Goal: Information Seeking & Learning: Learn about a topic

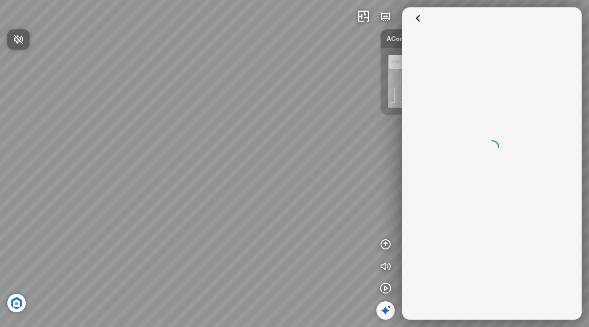
click at [419, 18] on div at bounding box center [294, 163] width 589 height 327
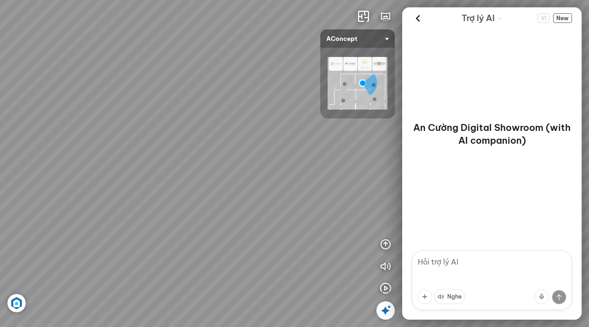
click at [419, 18] on icon at bounding box center [418, 18] width 14 height 14
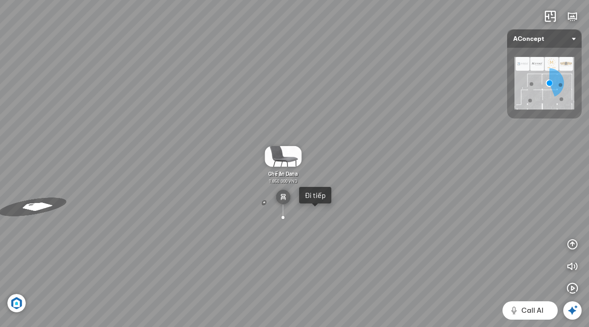
click at [541, 61] on img at bounding box center [544, 83] width 60 height 52
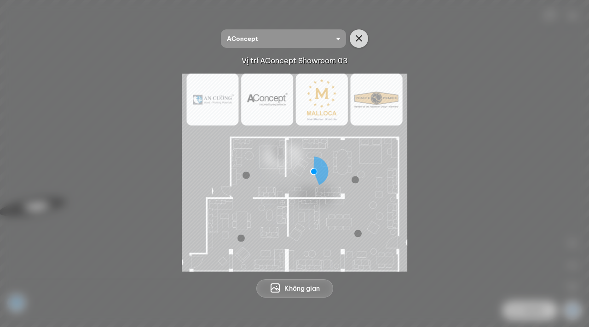
click at [366, 41] on button "button" at bounding box center [359, 38] width 18 height 18
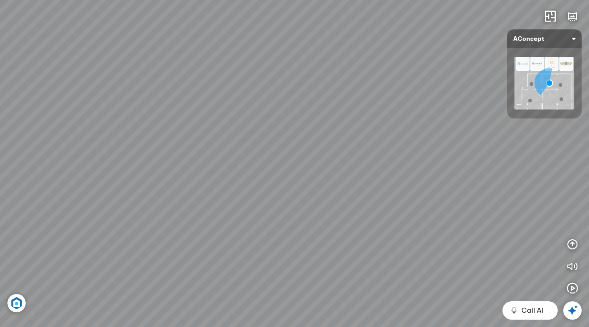
drag, startPoint x: 189, startPoint y: 179, endPoint x: 347, endPoint y: 126, distance: 165.8
click at [347, 126] on div "Sofa 3 chỗ Montgomery 22.500.000 VND Tranh in Thành phố 7.000.000 VND Bàn làm v…" at bounding box center [294, 163] width 589 height 327
drag, startPoint x: 294, startPoint y: 149, endPoint x: 321, endPoint y: 138, distance: 30.1
click at [321, 138] on div "Sofa 3 chỗ Montgomery 22.500.000 VND Tranh in Thành phố 7.000.000 VND Bàn làm v…" at bounding box center [294, 163] width 589 height 327
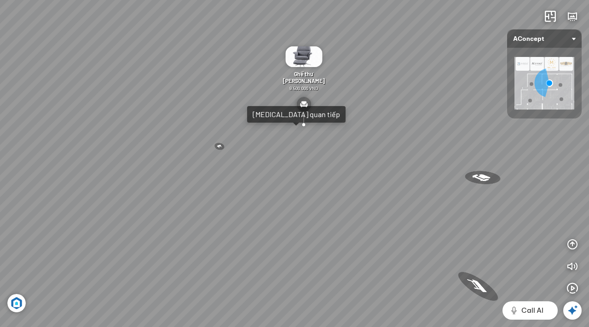
click at [530, 77] on img at bounding box center [544, 83] width 60 height 52
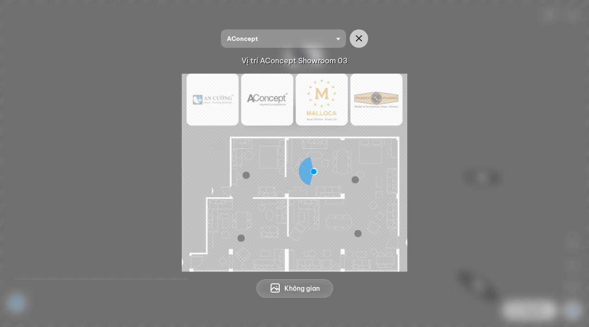
click at [356, 166] on img at bounding box center [294, 173] width 225 height 198
click at [340, 165] on img at bounding box center [294, 173] width 225 height 198
click at [263, 158] on img at bounding box center [294, 173] width 225 height 198
click at [359, 40] on icon "button" at bounding box center [358, 38] width 11 height 11
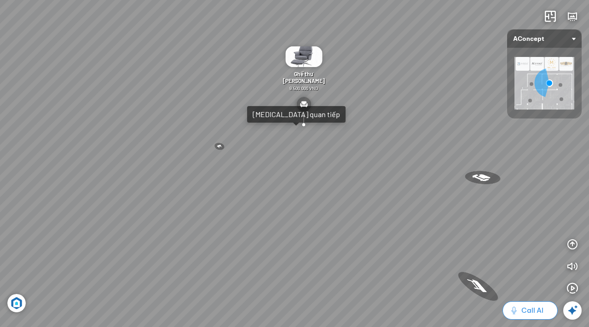
click at [534, 312] on span "Call AI" at bounding box center [532, 310] width 22 height 11
click at [572, 311] on icon at bounding box center [572, 310] width 11 height 11
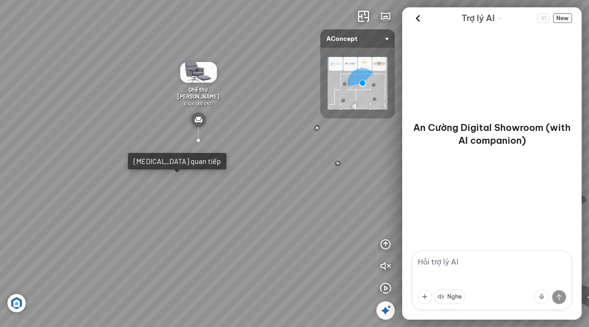
click at [468, 265] on textarea at bounding box center [492, 281] width 160 height 60
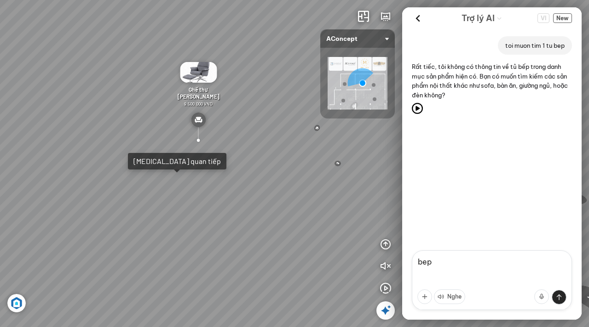
drag, startPoint x: 504, startPoint y: 44, endPoint x: 557, endPoint y: 39, distance: 54.0
click at [557, 39] on div "toi muon tim 1 tu bep" at bounding box center [535, 45] width 74 height 18
drag, startPoint x: 566, startPoint y: 44, endPoint x: 504, endPoint y: 43, distance: 61.6
click at [504, 43] on div "toi muon tim 1 tu bep" at bounding box center [535, 45] width 74 height 18
drag, startPoint x: 444, startPoint y: 264, endPoint x: 403, endPoint y: 264, distance: 40.9
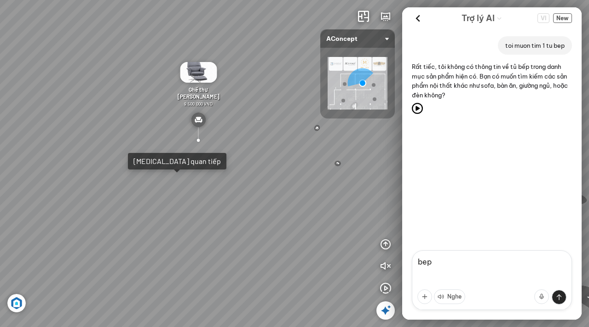
click at [403, 264] on form "[PERSON_NAME]" at bounding box center [491, 285] width 179 height 69
type textarea "Tôi có nhu cầu làm nội thất"
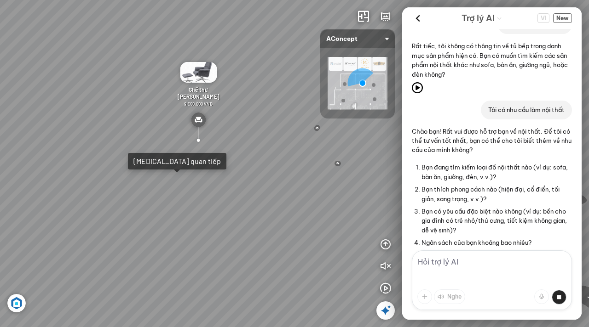
scroll to position [68, 0]
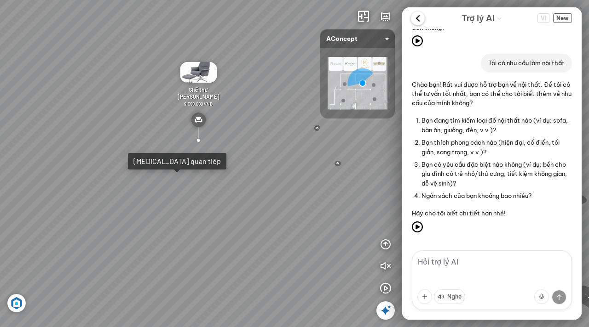
click at [418, 15] on icon at bounding box center [418, 18] width 14 height 14
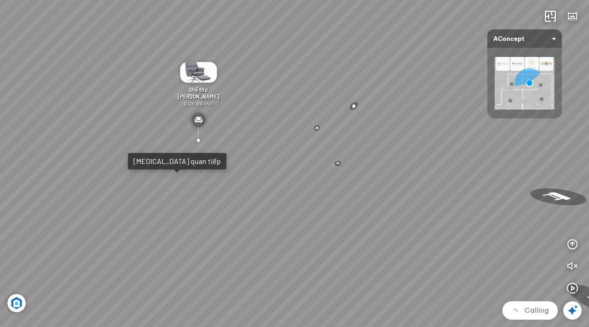
scroll to position [105, 0]
